Goal: Information Seeking & Learning: Understand process/instructions

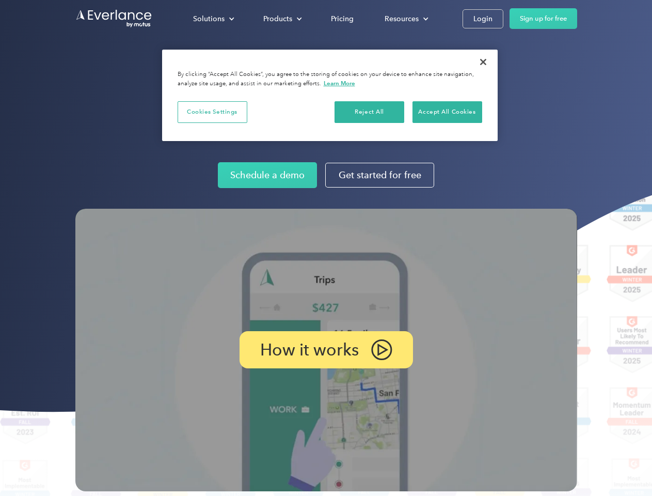
click at [326, 248] on img at bounding box center [326, 350] width 502 height 282
click at [213, 19] on div "Solutions" at bounding box center [209, 18] width 32 height 13
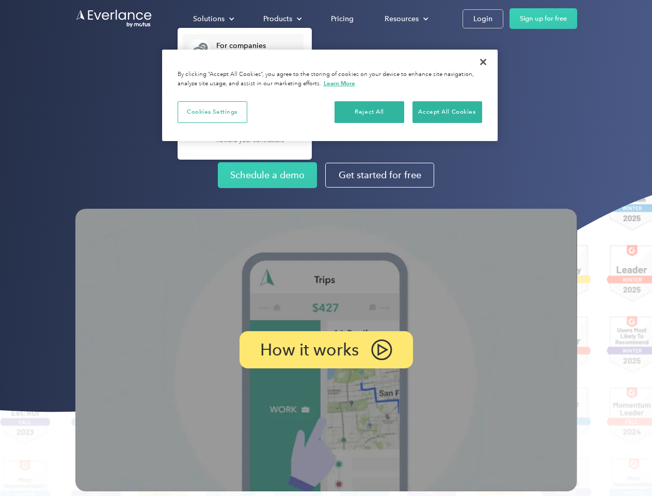
click at [281, 19] on div "Products" at bounding box center [277, 18] width 29 height 13
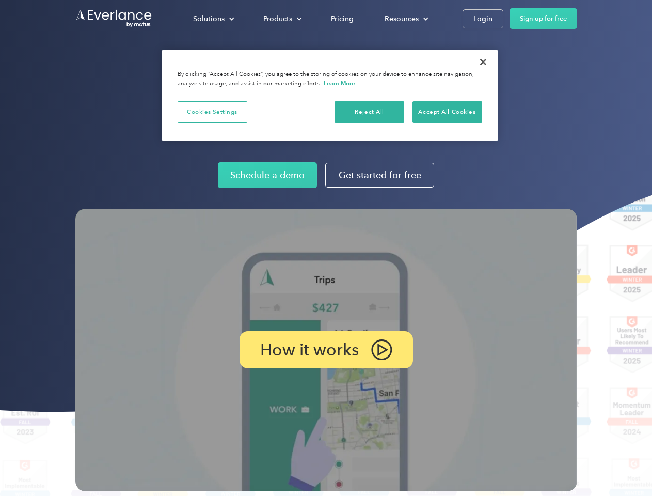
click at [405, 19] on div "Resources" at bounding box center [402, 18] width 34 height 13
click at [326, 350] on p "How it works" at bounding box center [309, 349] width 99 height 12
click at [212, 112] on button "Cookies Settings" at bounding box center [213, 112] width 70 height 22
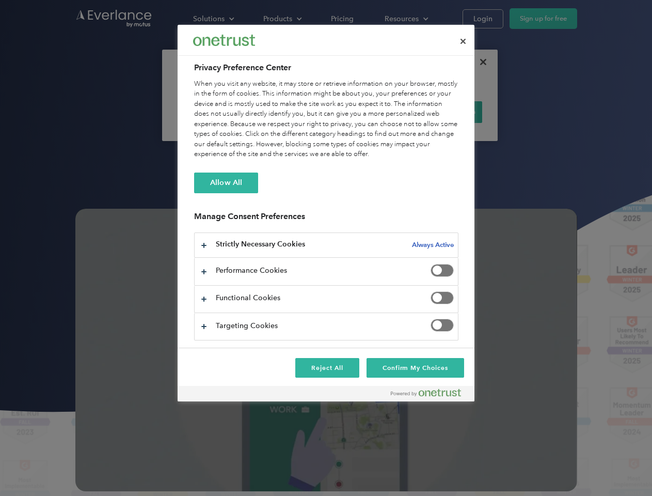
click at [370, 112] on div "When you visit any website, it may store or retrieve information on your browse…" at bounding box center [326, 119] width 264 height 81
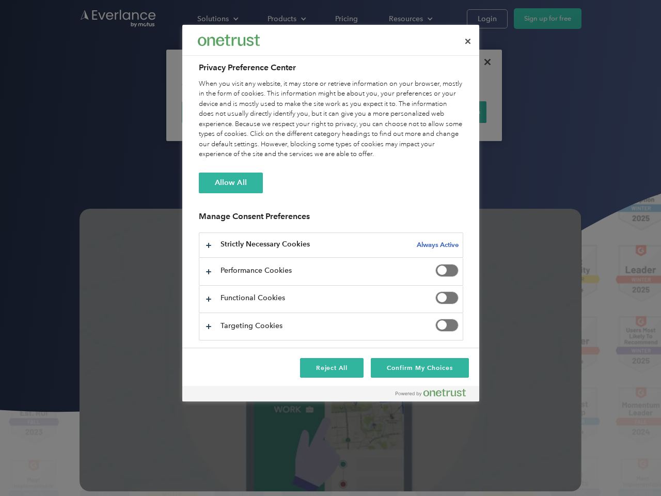
click at [447, 112] on div "When you visit any website, it may store or retrieve information on your browse…" at bounding box center [331, 119] width 264 height 81
click at [483, 62] on div at bounding box center [330, 248] width 661 height 496
